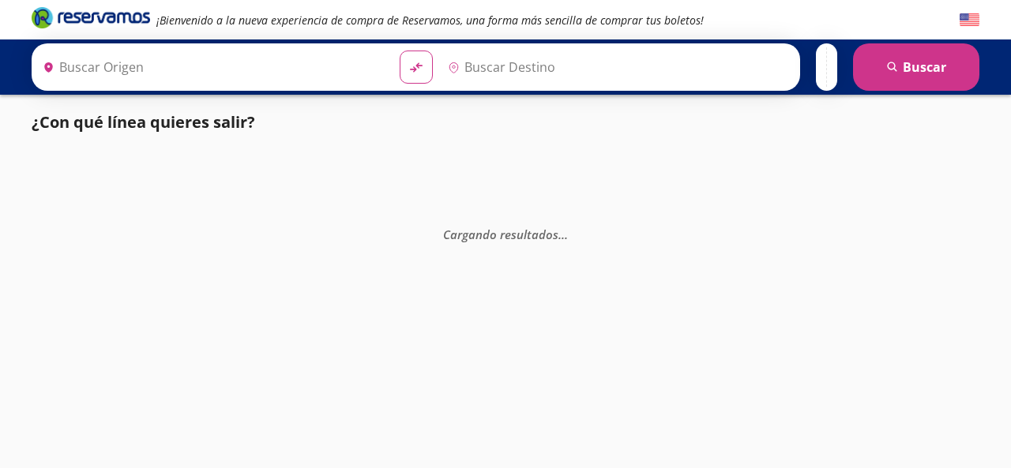
type input "[GEOGRAPHIC_DATA], [GEOGRAPHIC_DATA]"
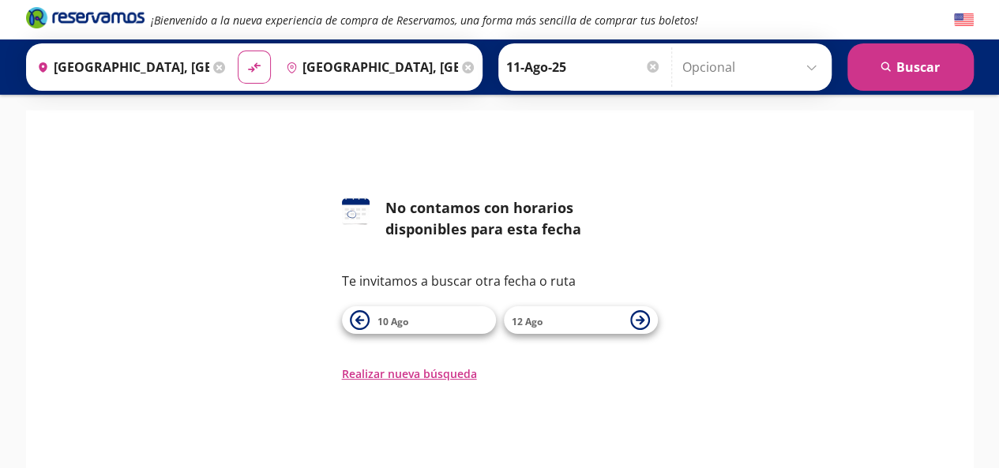
click at [590, 66] on input "11-Ago-25" at bounding box center [583, 66] width 155 height 39
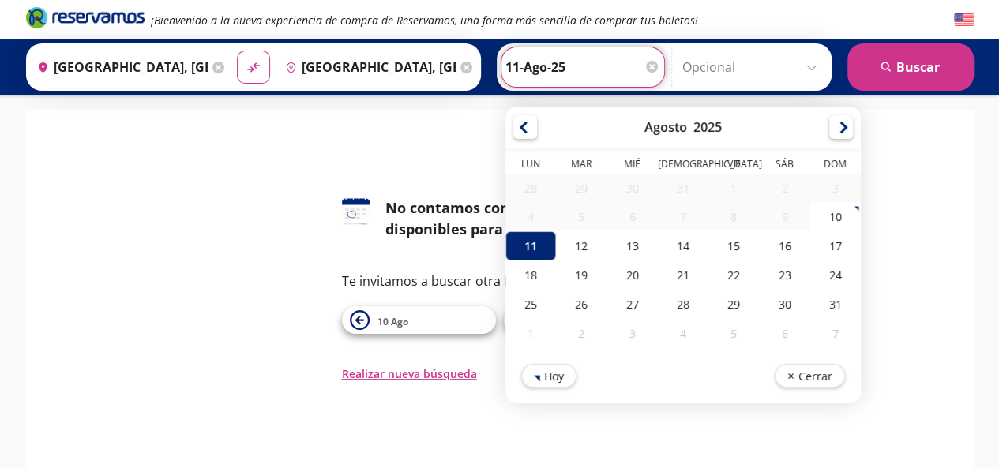
click at [528, 276] on div "18" at bounding box center [530, 275] width 51 height 29
type input "18-Ago-25"
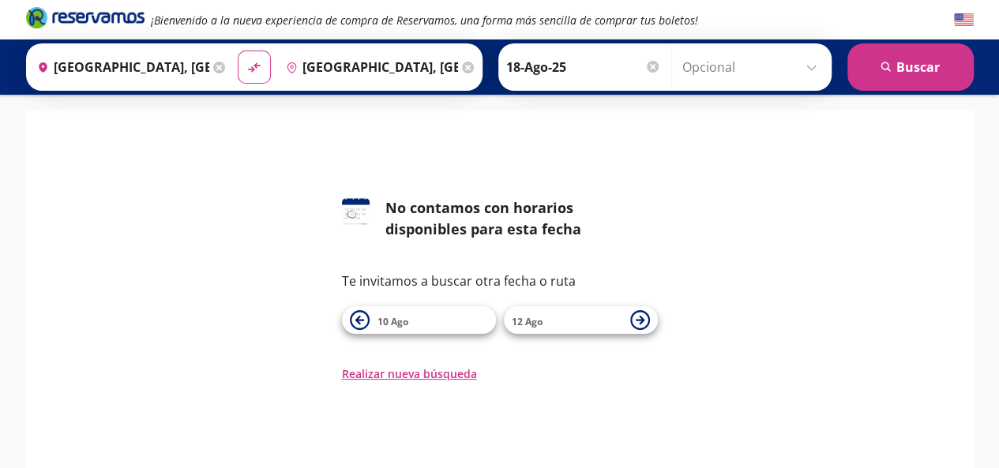
click at [898, 77] on button "search [GEOGRAPHIC_DATA]" at bounding box center [910, 66] width 126 height 47
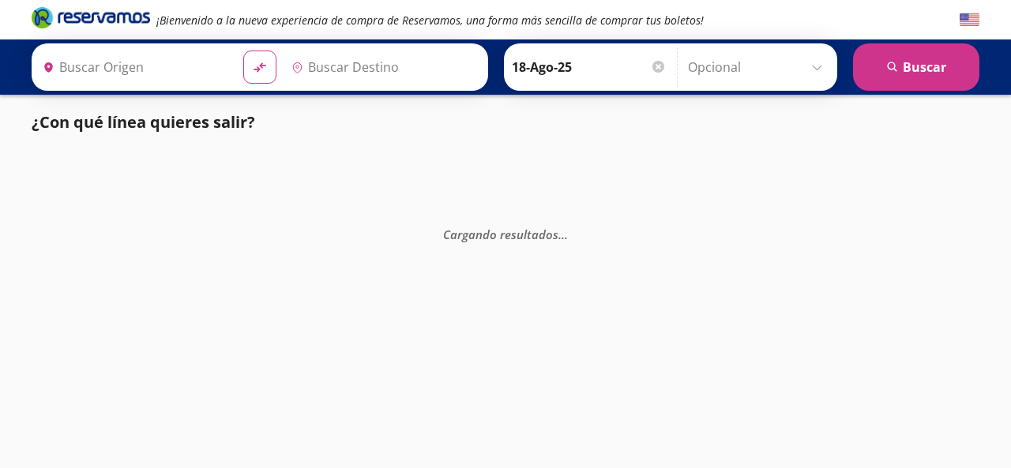
type input "[GEOGRAPHIC_DATA], [GEOGRAPHIC_DATA]"
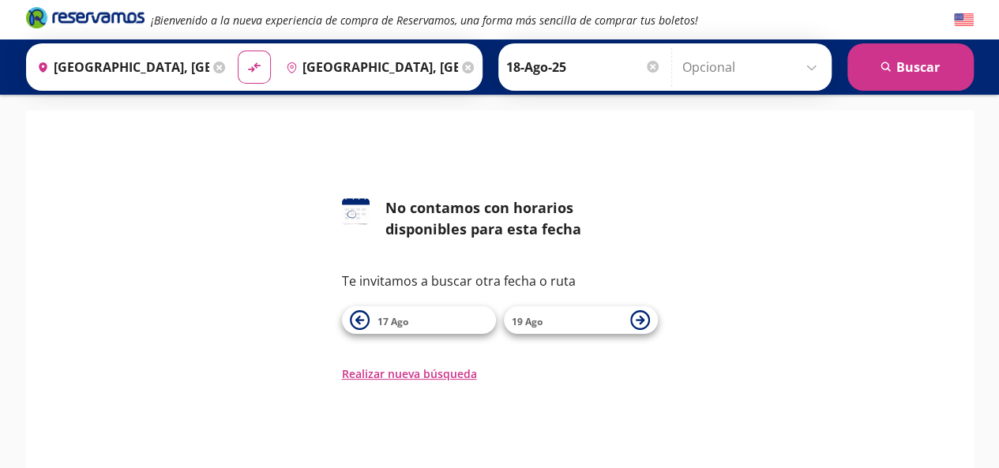
click at [150, 77] on input "[GEOGRAPHIC_DATA], [GEOGRAPHIC_DATA]" at bounding box center [120, 66] width 179 height 39
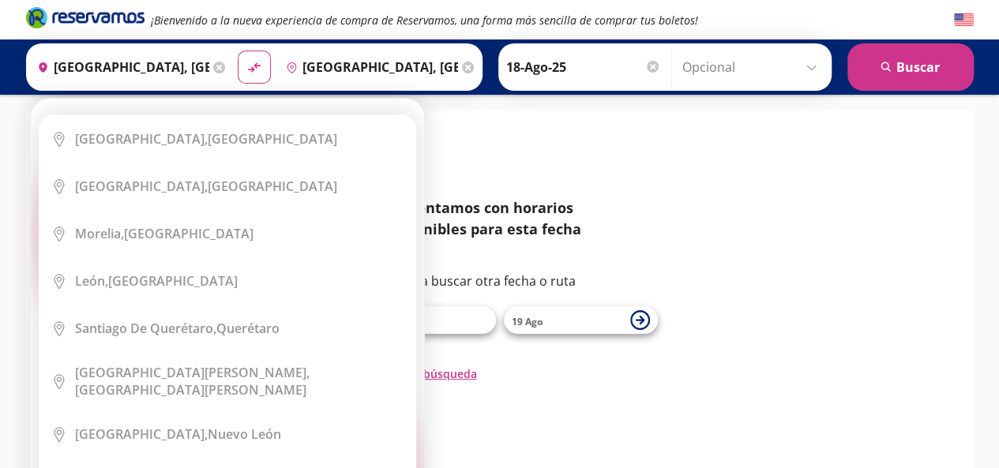
click at [213, 66] on icon at bounding box center [219, 68] width 12 height 12
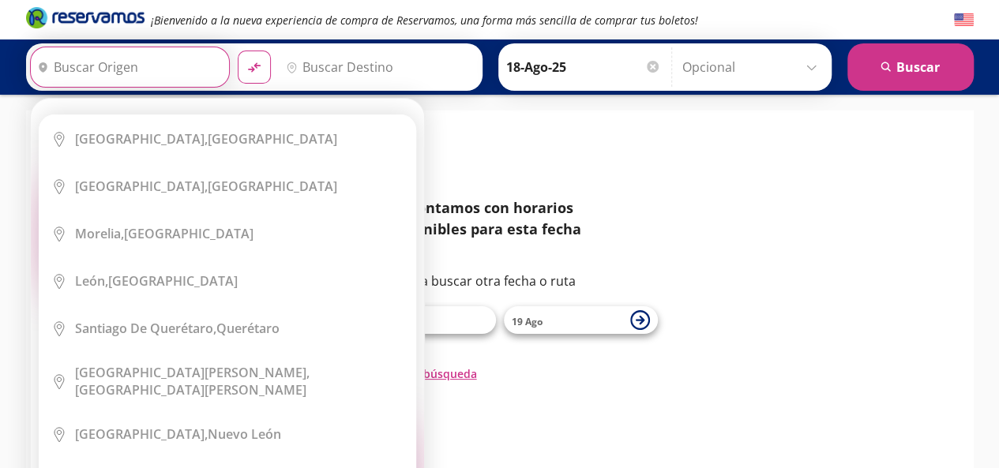
click at [167, 62] on input "Origen" at bounding box center [128, 66] width 194 height 39
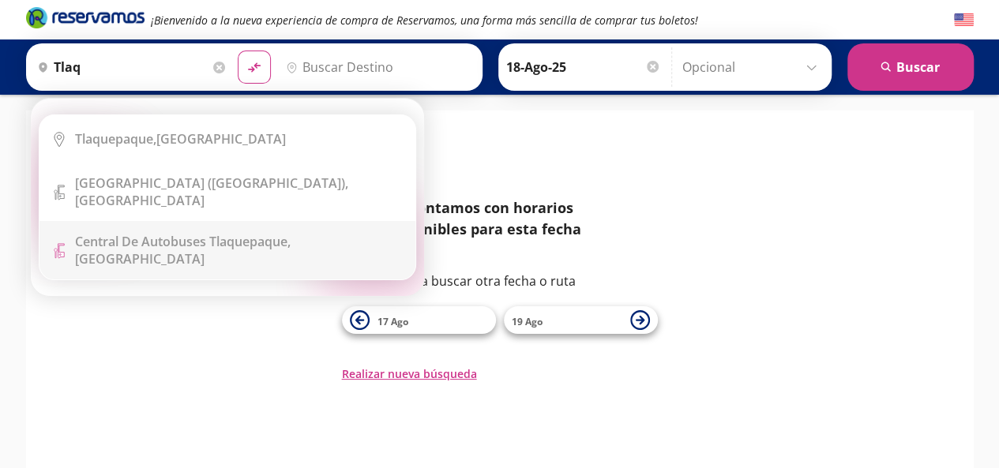
click at [284, 235] on b "Central de Autobuses Tlaquepaque," at bounding box center [183, 241] width 216 height 17
type input "Central de Autobuses [GEOGRAPHIC_DATA], [GEOGRAPHIC_DATA]"
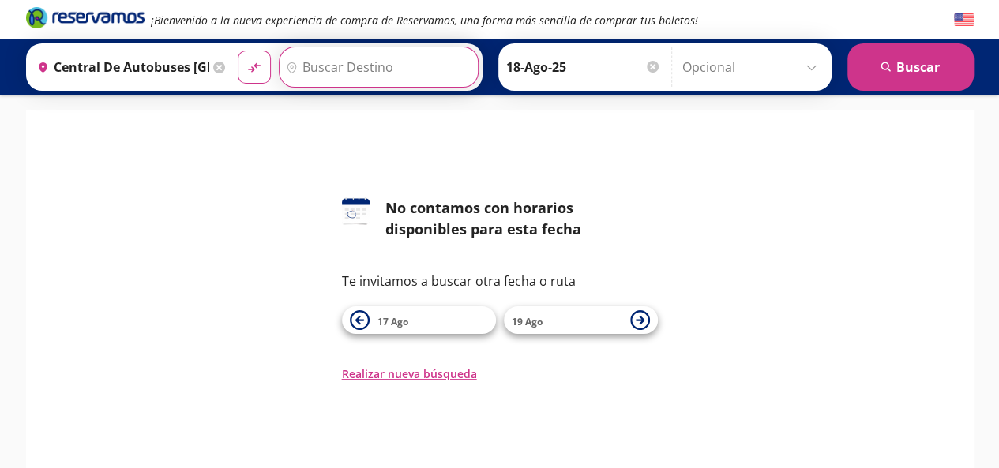
click at [425, 50] on input "Destino" at bounding box center [377, 66] width 194 height 39
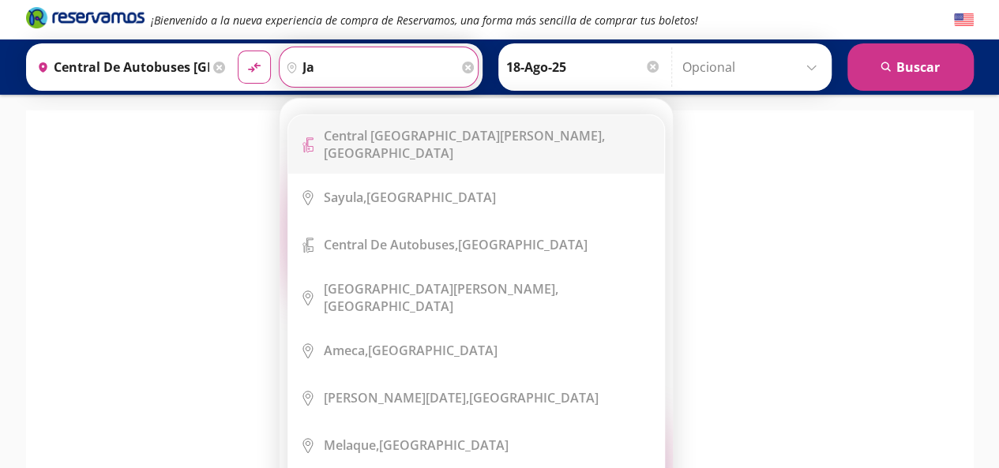
type input "j"
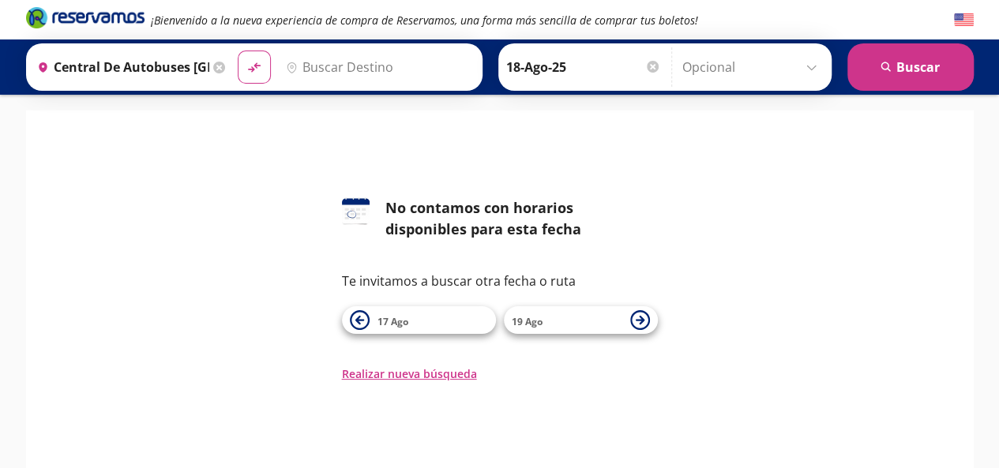
click at [213, 62] on icon at bounding box center [219, 68] width 12 height 12
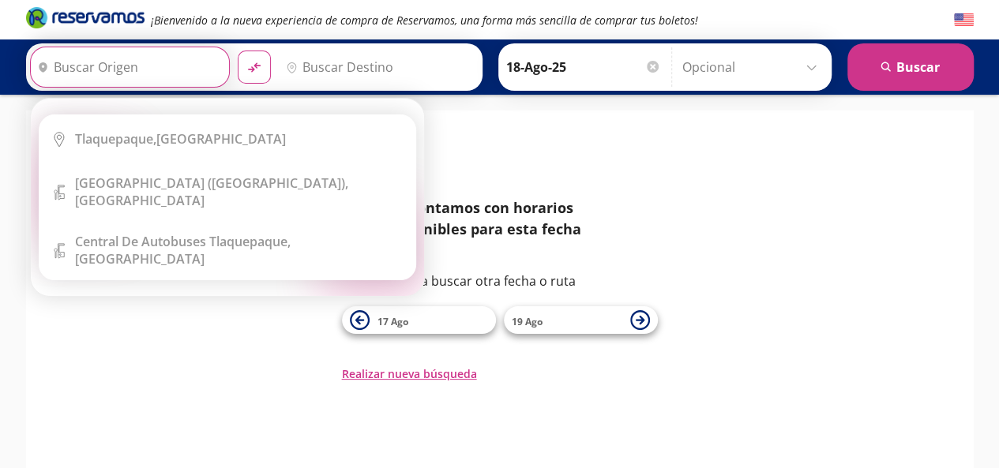
click at [137, 62] on input "Origen" at bounding box center [128, 66] width 194 height 39
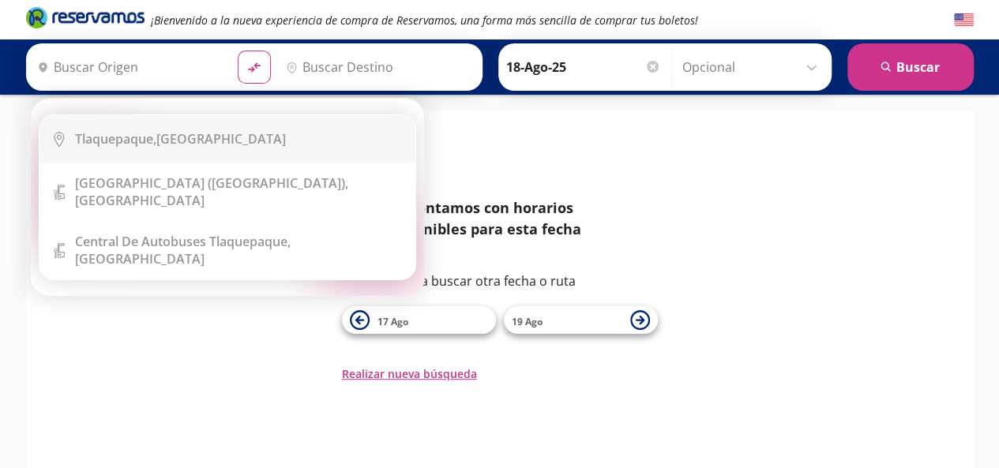
click at [148, 137] on b "Tlaquepaque," at bounding box center [115, 138] width 81 height 17
type input "Tlaquepaque, [GEOGRAPHIC_DATA]"
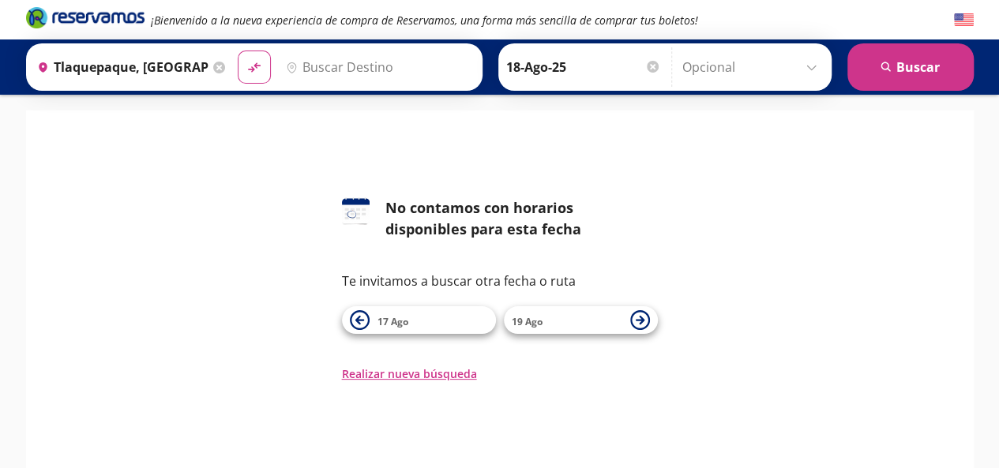
click at [380, 59] on input "Destino" at bounding box center [377, 66] width 194 height 39
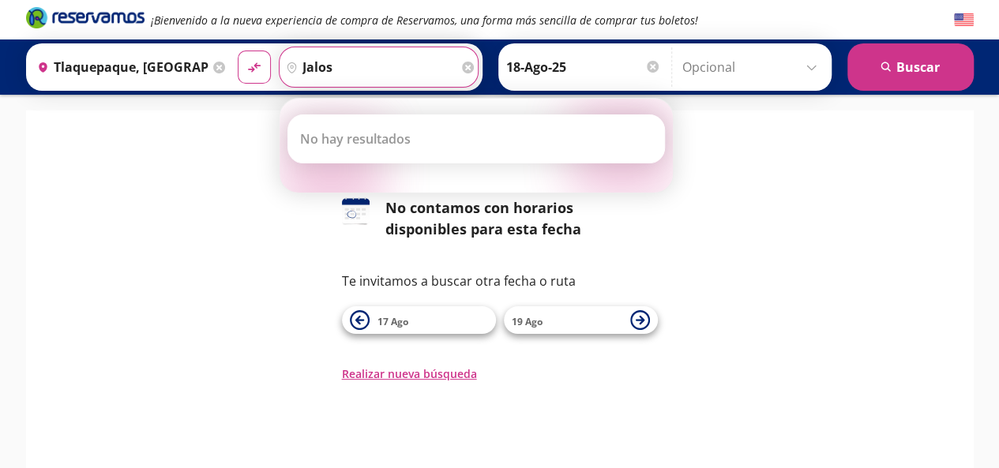
type input "jalos"
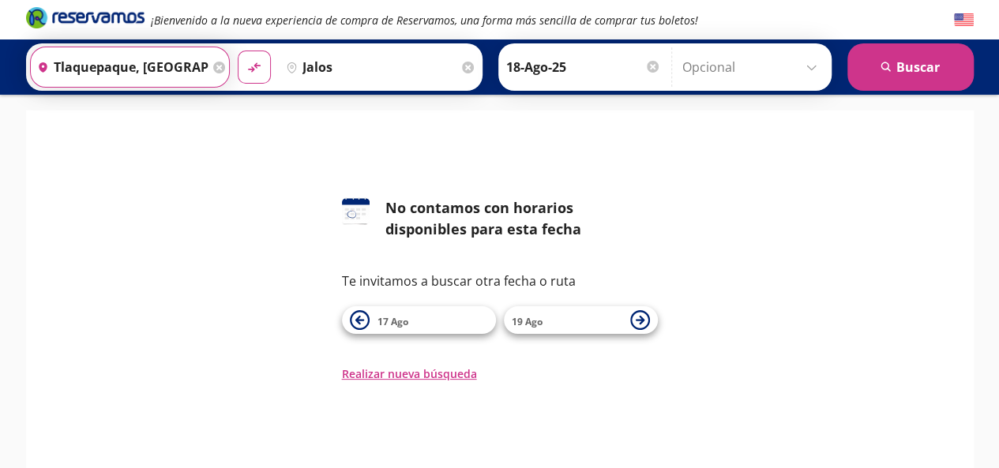
click at [171, 54] on input "Tlaquepaque, [GEOGRAPHIC_DATA]" at bounding box center [120, 66] width 179 height 39
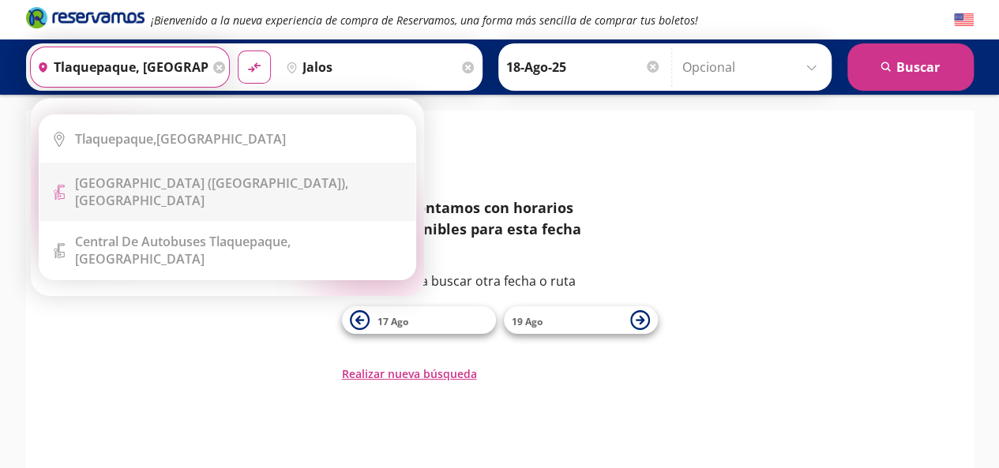
click at [206, 198] on li "Terminal Icon" at bounding box center [227, 192] width 376 height 58
type input "[GEOGRAPHIC_DATA] ([GEOGRAPHIC_DATA]), [GEOGRAPHIC_DATA]"
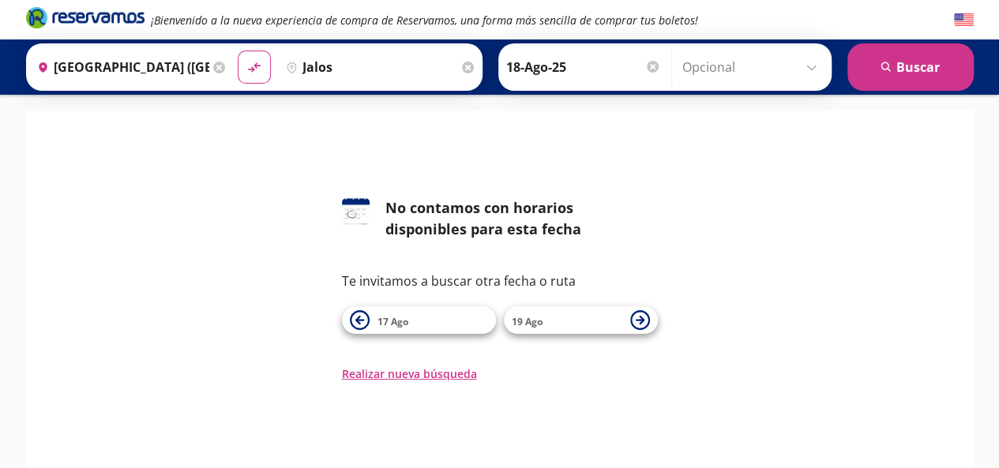
click at [366, 61] on input "jalos" at bounding box center [369, 66] width 179 height 39
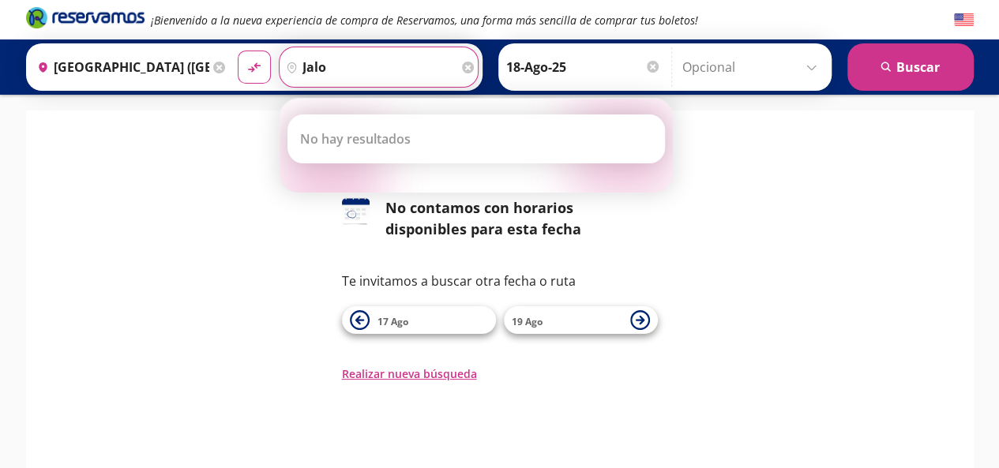
type input "jal"
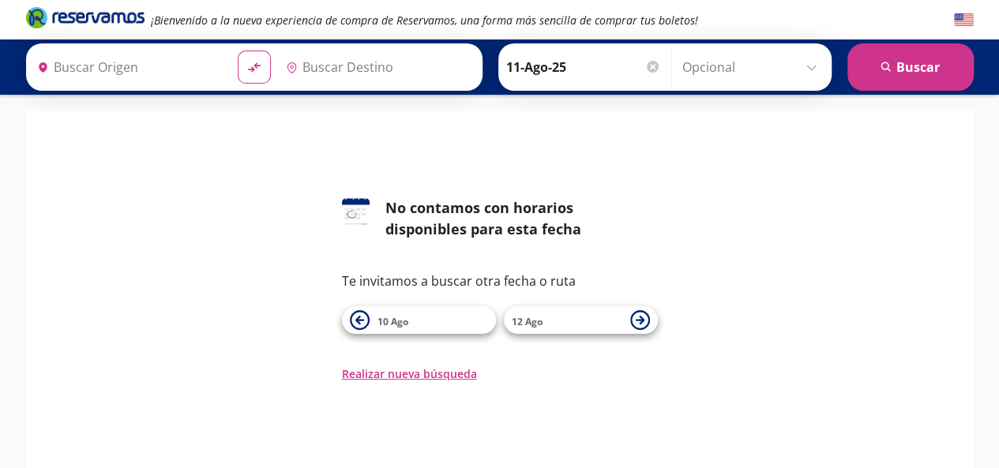
type input "[GEOGRAPHIC_DATA], [GEOGRAPHIC_DATA]"
